Goal: Task Accomplishment & Management: Use online tool/utility

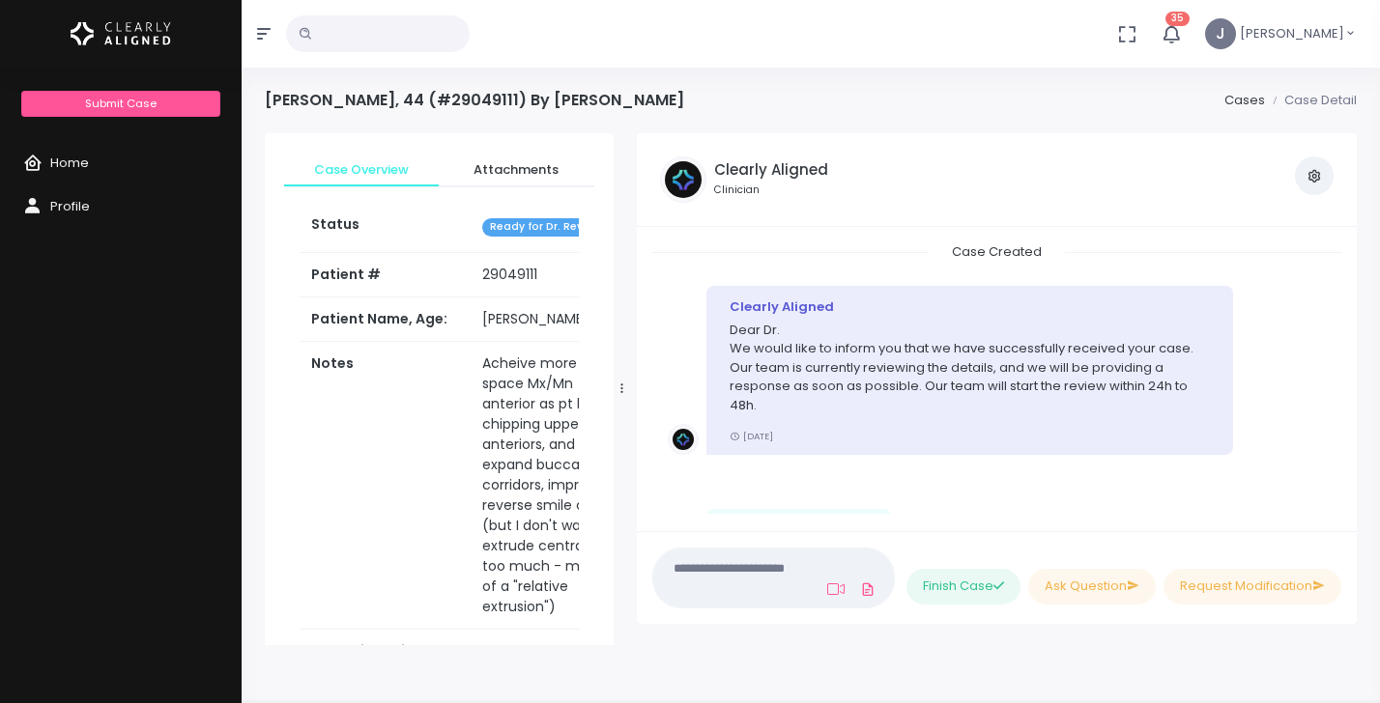
scroll to position [1420, 0]
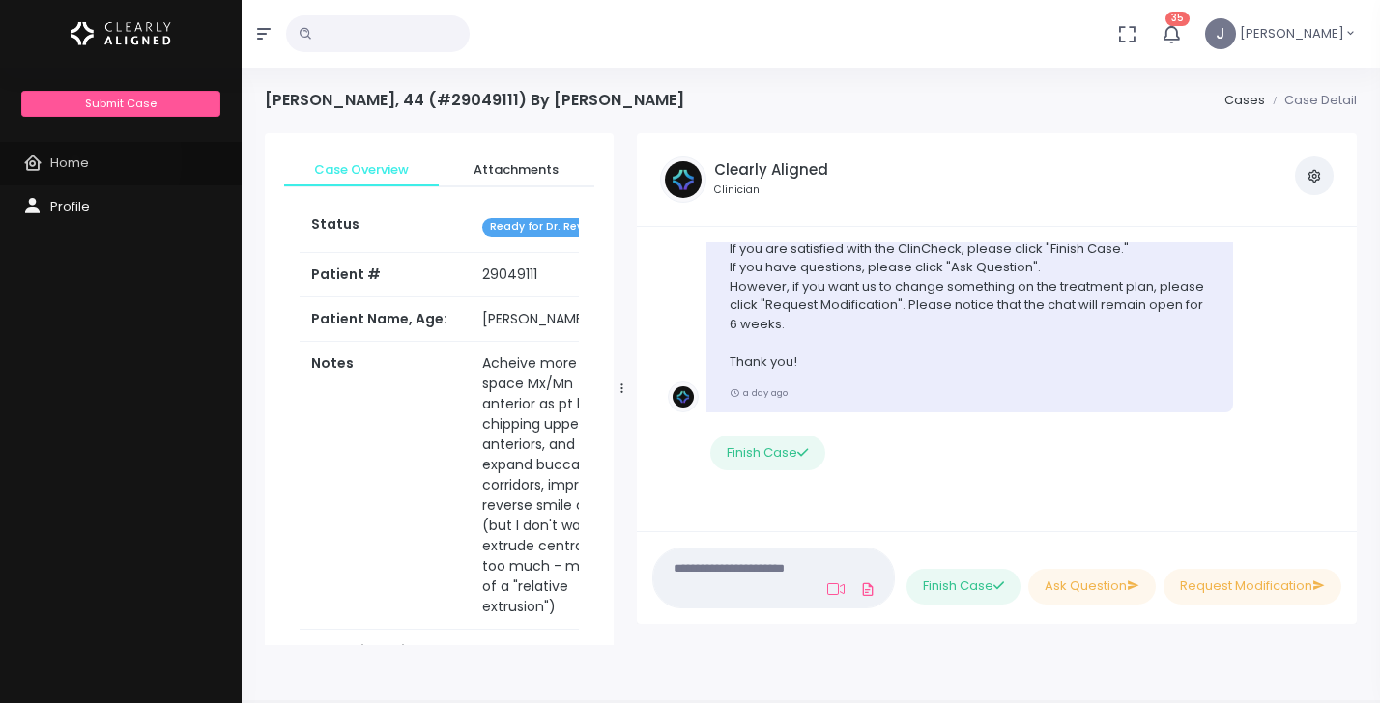
click at [75, 159] on span "Home" at bounding box center [69, 163] width 39 height 18
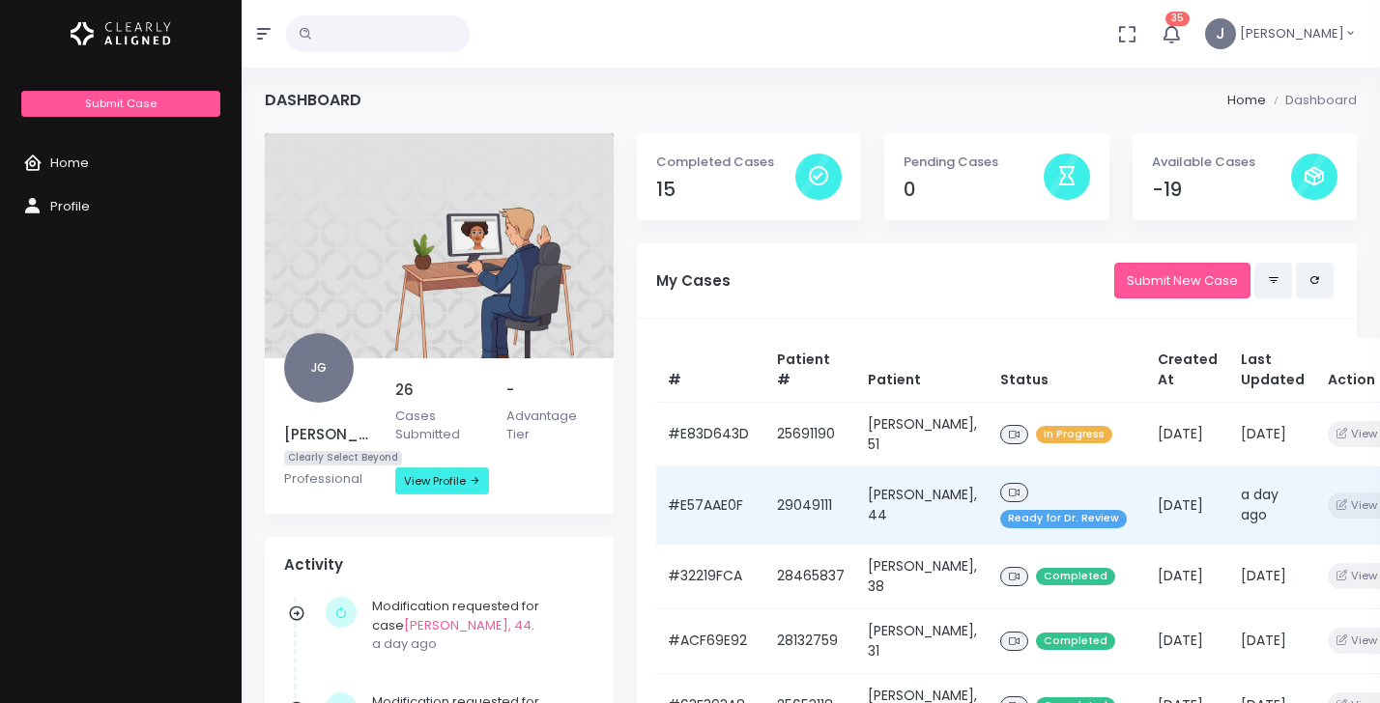
click at [913, 512] on td "[PERSON_NAME], 44" at bounding box center [922, 505] width 132 height 77
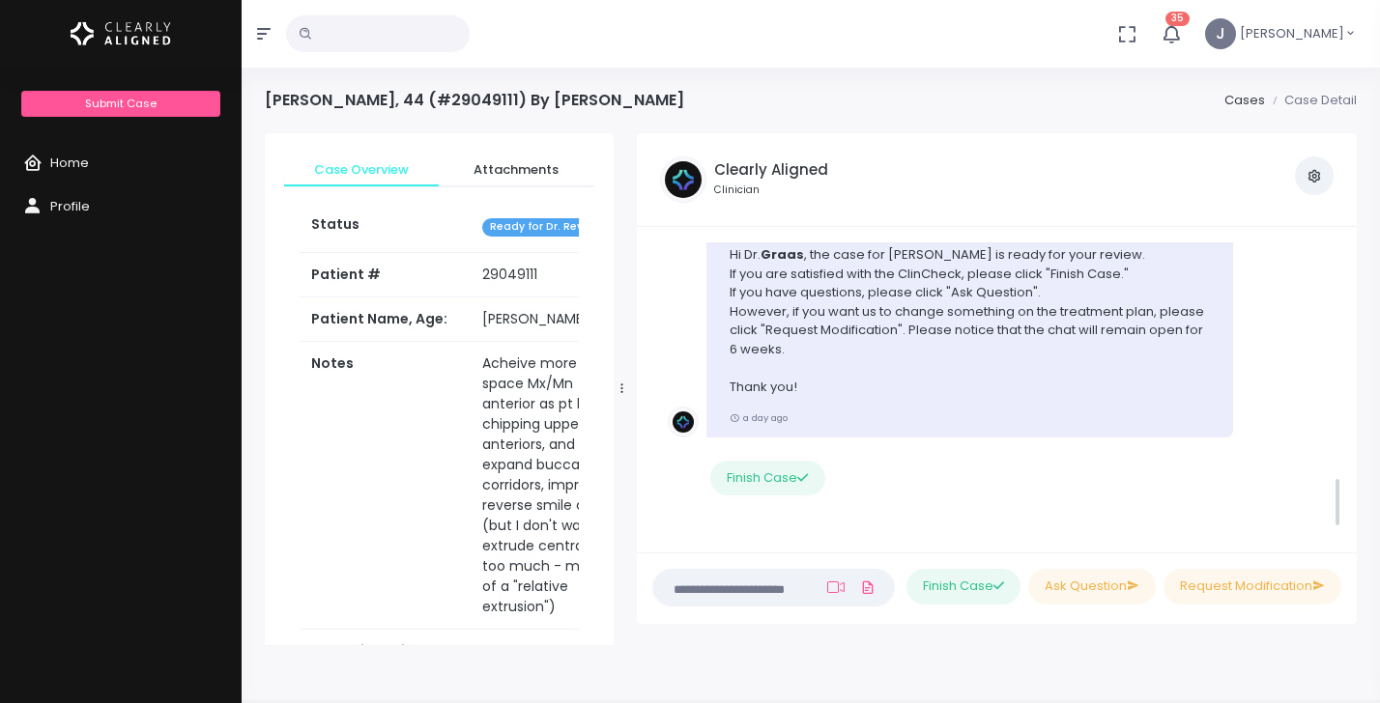
scroll to position [1400, 0]
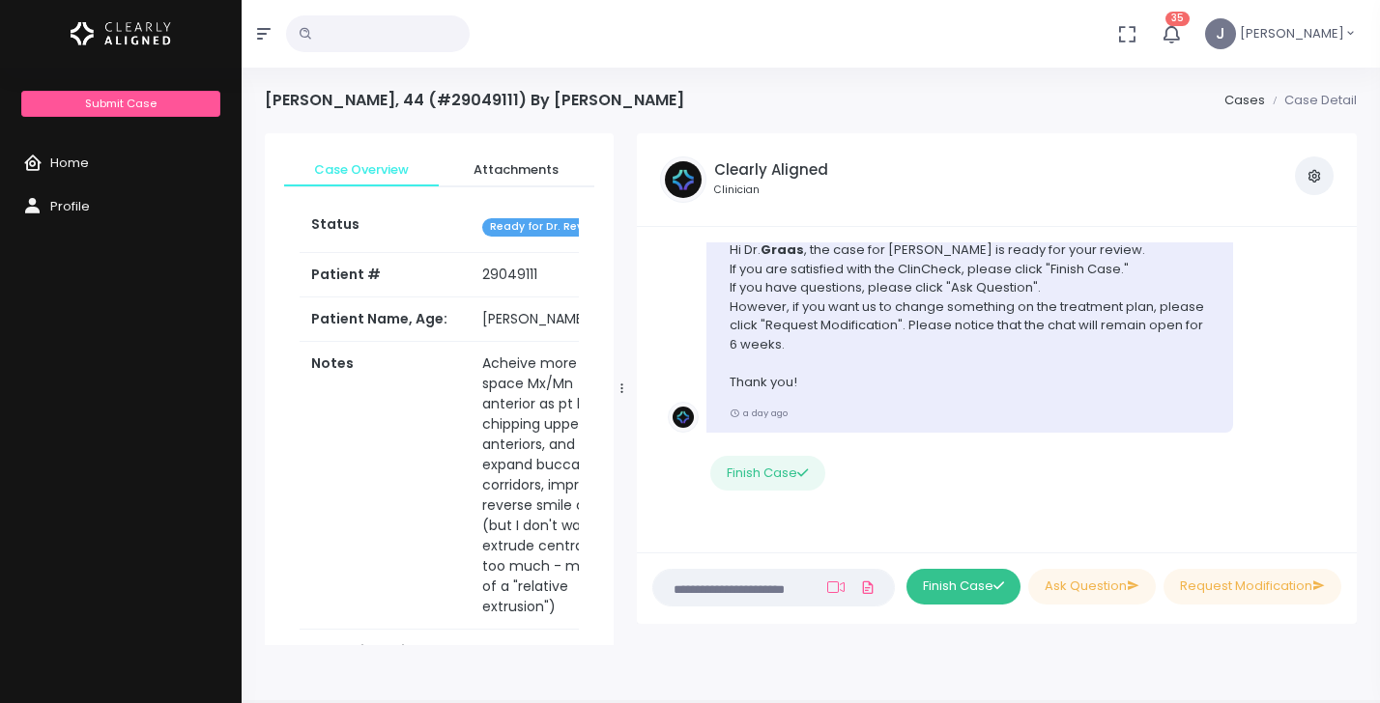
click at [947, 587] on button "Finish Case" at bounding box center [963, 587] width 114 height 36
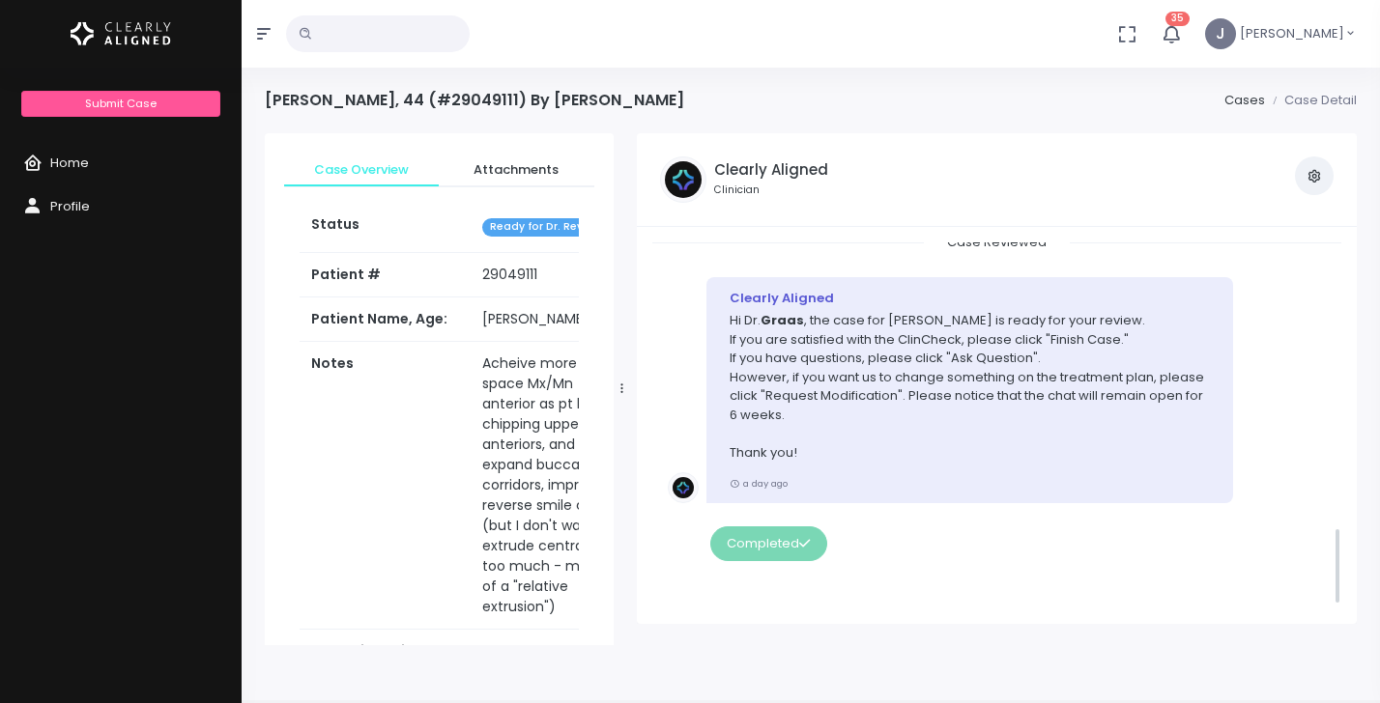
scroll to position [1330, 0]
click at [62, 163] on span "Home" at bounding box center [69, 163] width 39 height 18
